Goal: Task Accomplishment & Management: Manage account settings

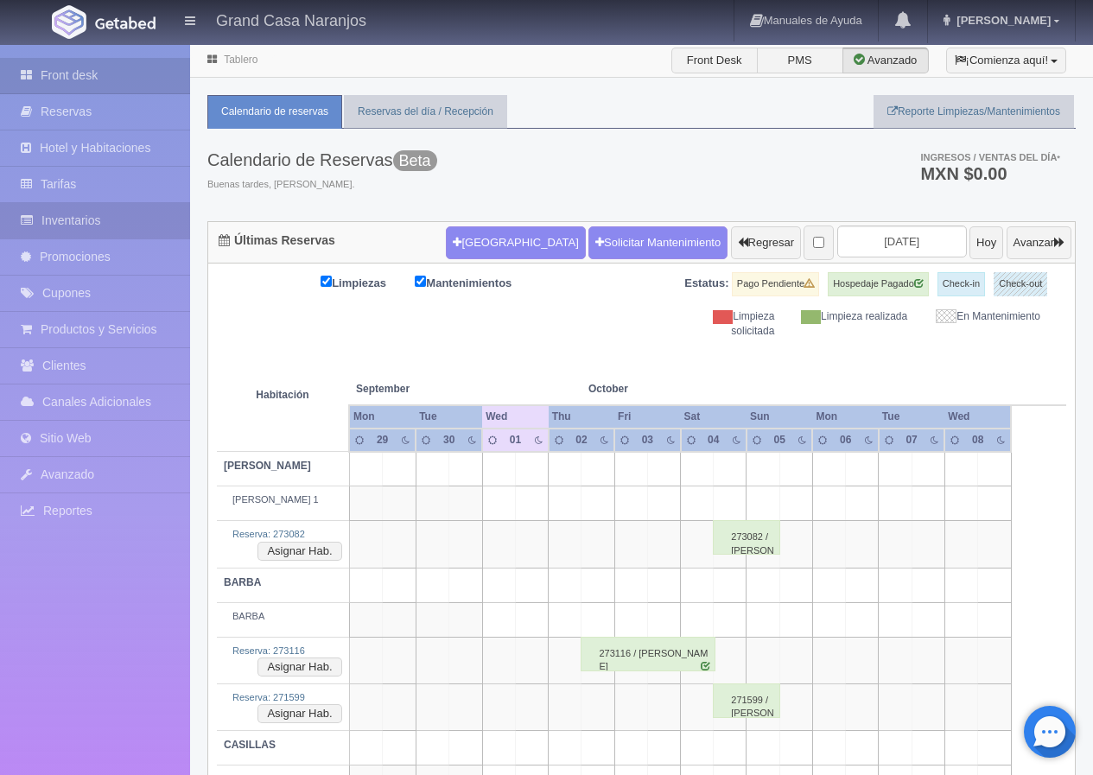
click at [111, 227] on link "Inventarios" at bounding box center [95, 220] width 190 height 35
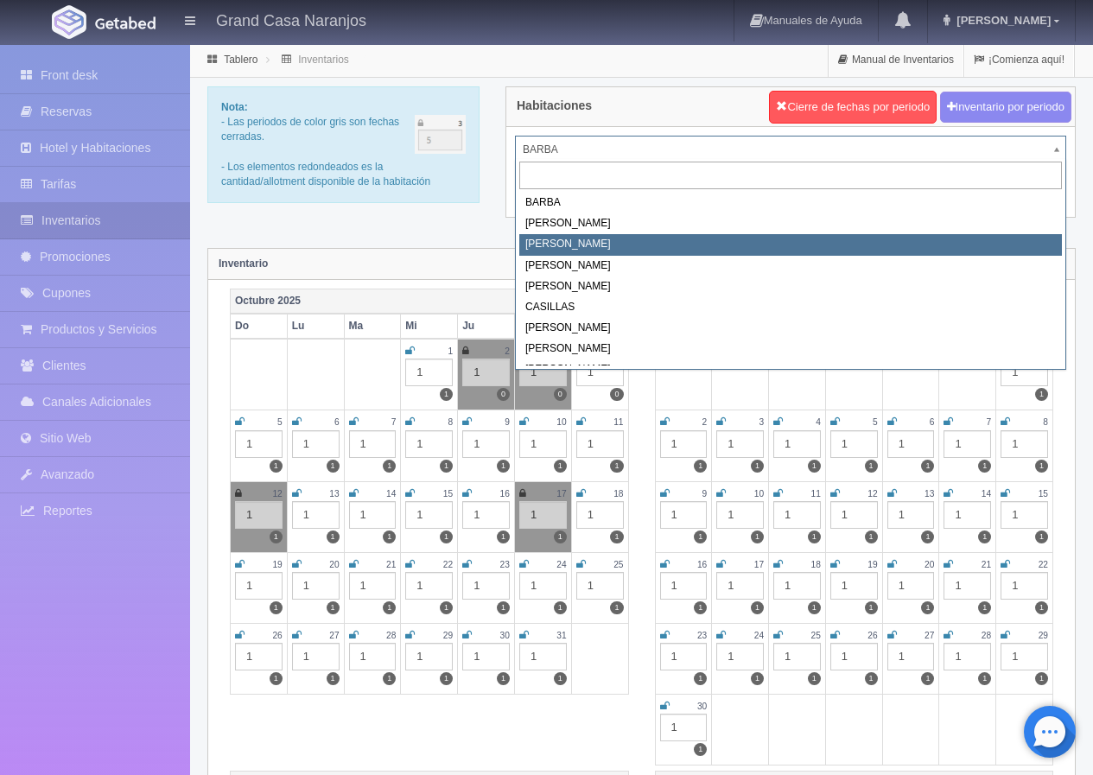
select select "2062"
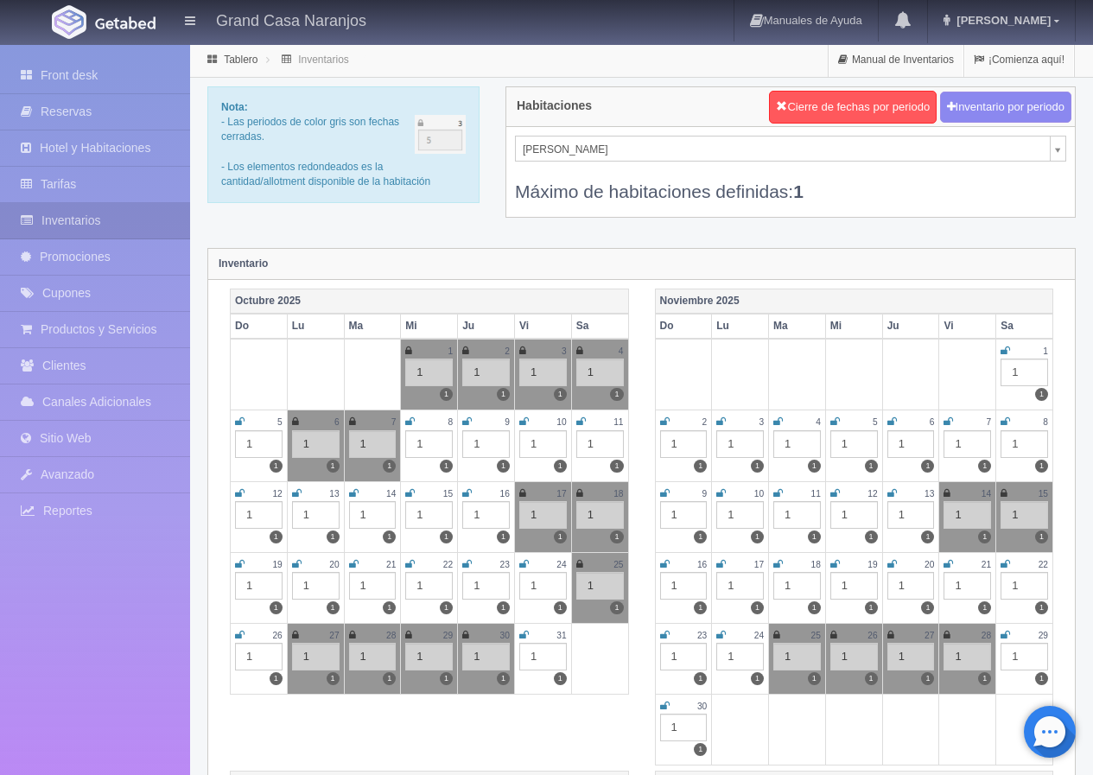
click at [238, 422] on icon at bounding box center [240, 421] width 10 height 10
